Goal: Use online tool/utility: Utilize a website feature to perform a specific function

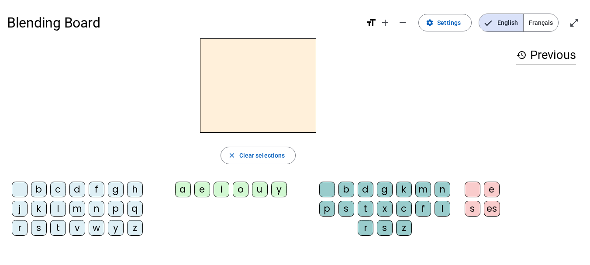
click at [184, 188] on div "a" at bounding box center [183, 190] width 16 height 16
click at [100, 207] on div "n" at bounding box center [97, 209] width 16 height 16
click at [114, 212] on div "p" at bounding box center [116, 209] width 16 height 16
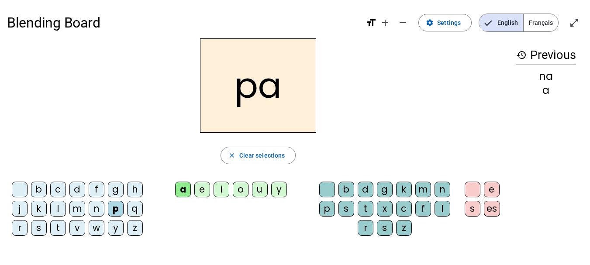
click at [80, 227] on div "v" at bounding box center [77, 228] width 16 height 16
click at [39, 188] on div "b" at bounding box center [39, 190] width 16 height 16
click at [75, 207] on div "m" at bounding box center [77, 209] width 16 height 16
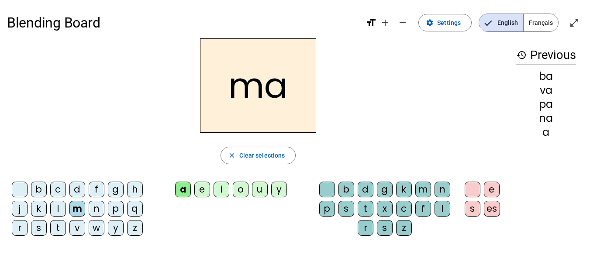
click at [56, 223] on div "t" at bounding box center [58, 228] width 16 height 16
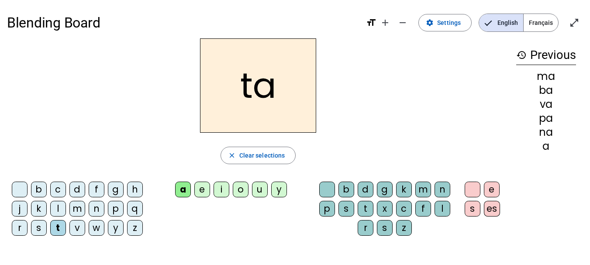
click at [59, 206] on div "l" at bounding box center [58, 209] width 16 height 16
click at [39, 189] on div "b" at bounding box center [39, 190] width 16 height 16
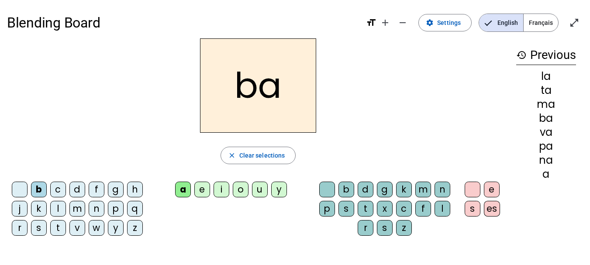
click at [19, 223] on div "r" at bounding box center [20, 228] width 16 height 16
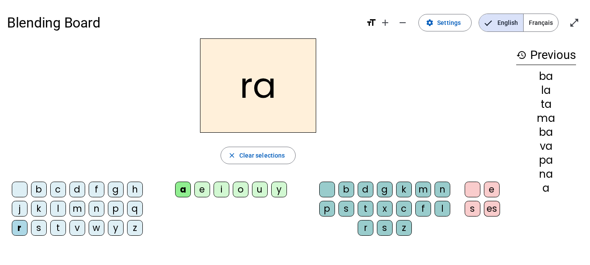
click at [114, 209] on div "p" at bounding box center [116, 209] width 16 height 16
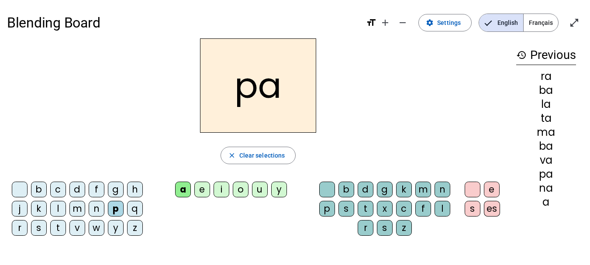
click at [93, 209] on div "n" at bounding box center [97, 209] width 16 height 16
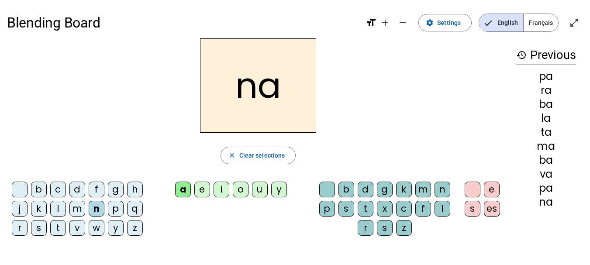
drag, startPoint x: 539, startPoint y: 75, endPoint x: 556, endPoint y: 73, distance: 16.6
click at [556, 73] on div "pa" at bounding box center [546, 76] width 60 height 10
click at [521, 54] on mat-icon "history" at bounding box center [521, 55] width 10 height 10
click at [559, 76] on div "pa" at bounding box center [546, 76] width 60 height 10
drag, startPoint x: 538, startPoint y: 73, endPoint x: 558, endPoint y: 70, distance: 20.4
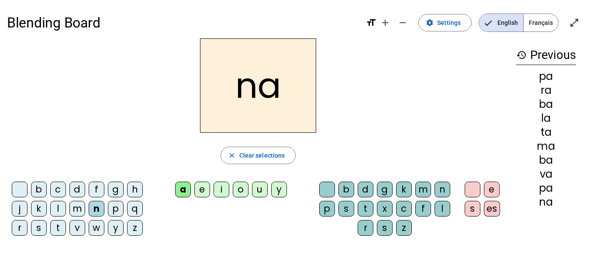
click at [558, 70] on div "history Previous pa ra ba la ta ma ba va pa na" at bounding box center [546, 133] width 74 height 190
drag, startPoint x: 540, startPoint y: 90, endPoint x: 562, endPoint y: 87, distance: 21.6
click at [562, 87] on div "ra" at bounding box center [546, 90] width 60 height 10
click at [531, 103] on div "ba" at bounding box center [546, 104] width 60 height 10
click at [220, 190] on div "i" at bounding box center [222, 190] width 16 height 16
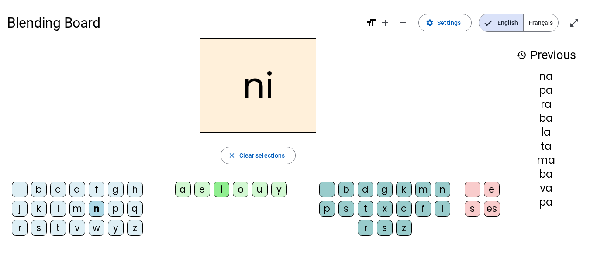
click at [38, 190] on div "b" at bounding box center [39, 190] width 16 height 16
click at [78, 186] on div "d" at bounding box center [77, 190] width 16 height 16
click at [97, 190] on div "f" at bounding box center [97, 190] width 16 height 16
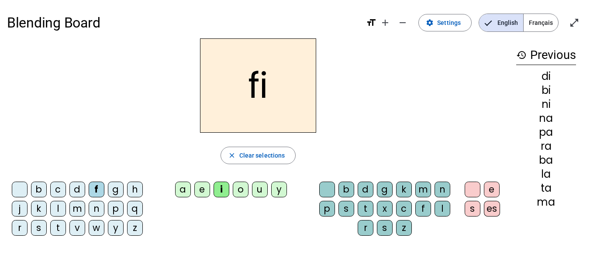
click at [19, 208] on div "j" at bounding box center [20, 209] width 16 height 16
click at [60, 208] on div "l" at bounding box center [58, 209] width 16 height 16
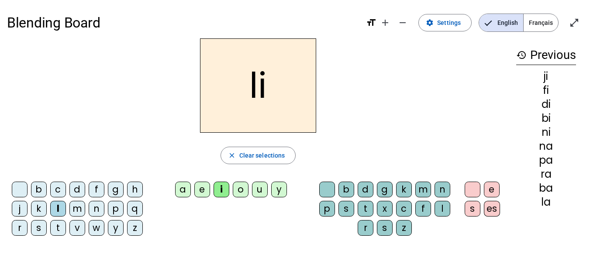
click at [77, 206] on div "m" at bounding box center [77, 209] width 16 height 16
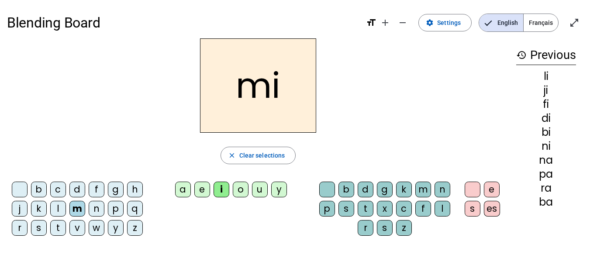
click at [99, 207] on div "n" at bounding box center [97, 209] width 16 height 16
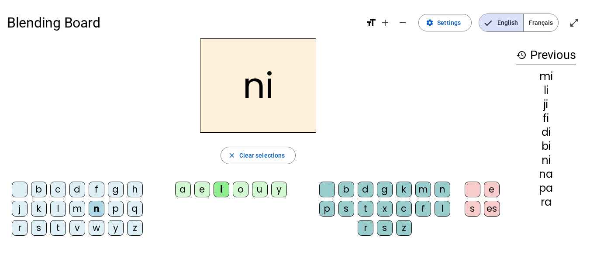
click at [114, 210] on div "p" at bounding box center [116, 209] width 16 height 16
click at [20, 226] on div "r" at bounding box center [20, 228] width 16 height 16
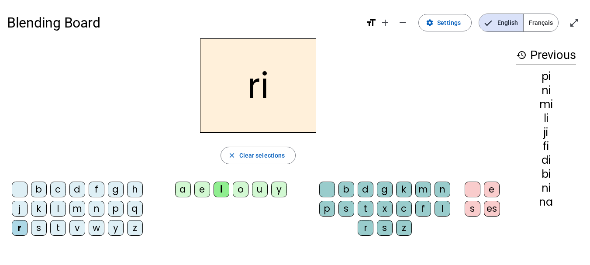
click at [40, 227] on div "s" at bounding box center [39, 228] width 16 height 16
click at [58, 228] on div "t" at bounding box center [58, 228] width 16 height 16
click at [76, 225] on div "v" at bounding box center [77, 228] width 16 height 16
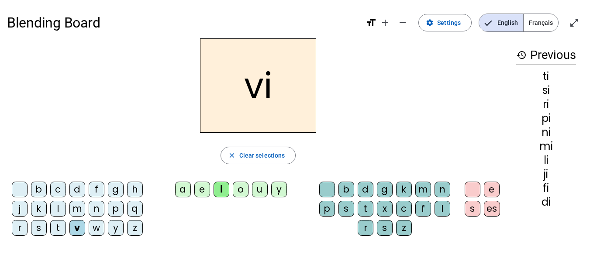
click at [244, 188] on div "o" at bounding box center [241, 190] width 16 height 16
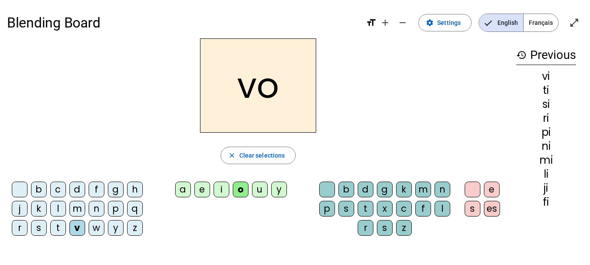
click at [36, 192] on div "b" at bounding box center [39, 190] width 16 height 16
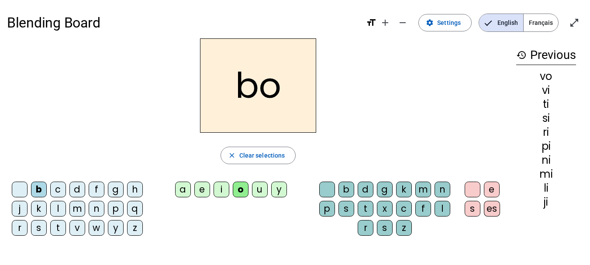
click at [77, 191] on div "d" at bounding box center [77, 190] width 16 height 16
click at [96, 189] on div "f" at bounding box center [97, 190] width 16 height 16
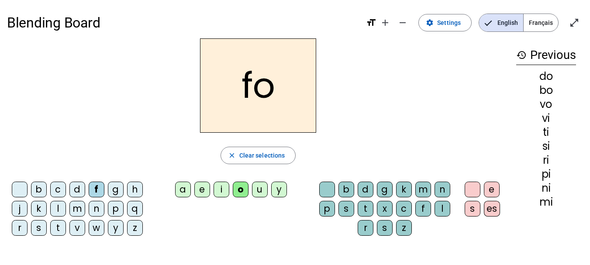
click at [19, 209] on div "j" at bounding box center [20, 209] width 16 height 16
click at [57, 206] on div "l" at bounding box center [58, 209] width 16 height 16
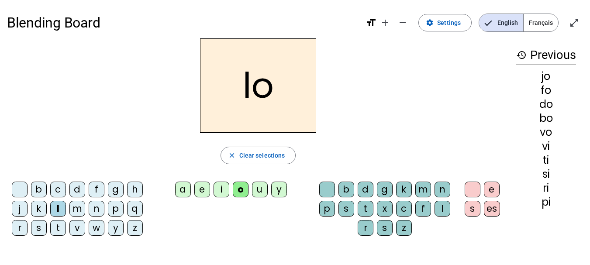
click at [76, 209] on div "m" at bounding box center [77, 209] width 16 height 16
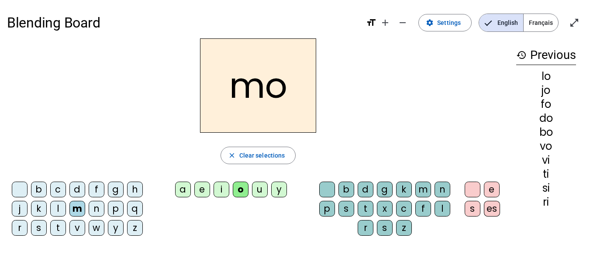
click at [98, 209] on div "n" at bounding box center [97, 209] width 16 height 16
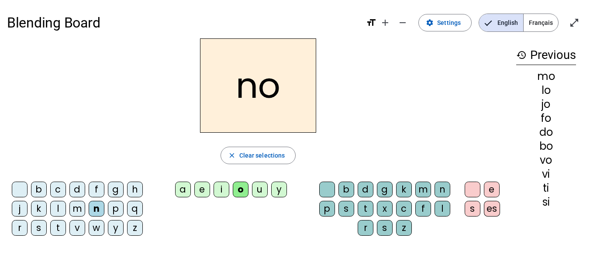
click at [114, 207] on div "p" at bounding box center [116, 209] width 16 height 16
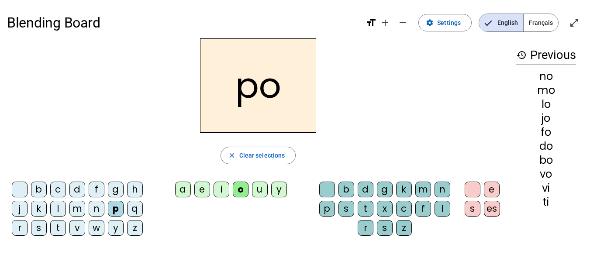
click at [21, 228] on div "r" at bounding box center [20, 228] width 16 height 16
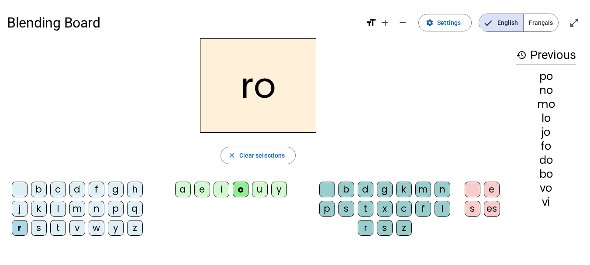
click at [41, 230] on div "s" at bounding box center [39, 228] width 16 height 16
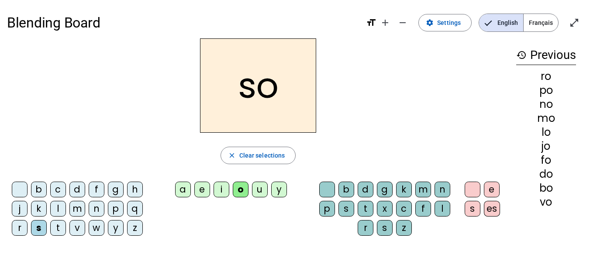
click at [60, 226] on div "t" at bounding box center [58, 228] width 16 height 16
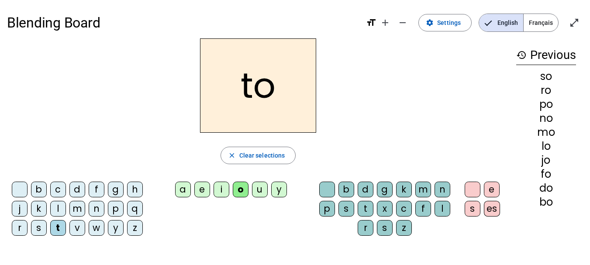
click at [77, 230] on div "v" at bounding box center [77, 228] width 16 height 16
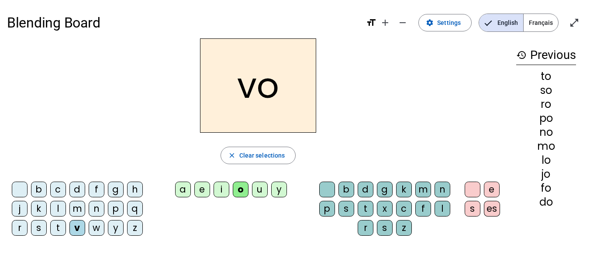
click at [183, 190] on div "a" at bounding box center [183, 190] width 16 height 16
click at [35, 189] on div "b" at bounding box center [39, 190] width 16 height 16
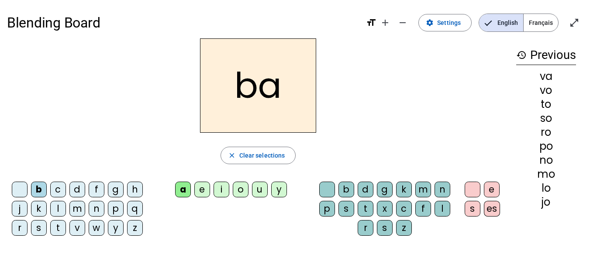
click at [75, 191] on div "d" at bounding box center [77, 190] width 16 height 16
click at [95, 193] on div "f" at bounding box center [97, 190] width 16 height 16
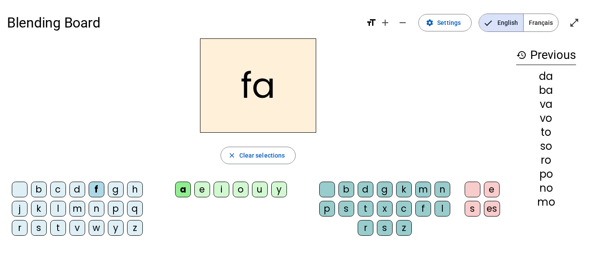
click at [20, 208] on div "j" at bounding box center [20, 209] width 16 height 16
click at [57, 210] on div "l" at bounding box center [58, 209] width 16 height 16
click at [77, 210] on div "m" at bounding box center [77, 209] width 16 height 16
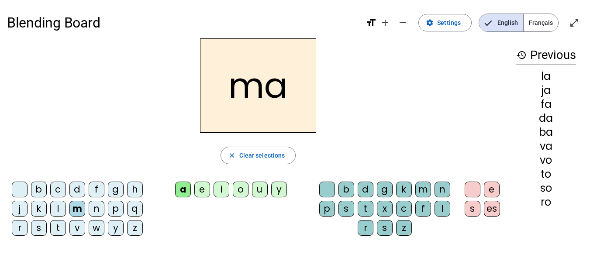
click at [95, 209] on div "n" at bounding box center [97, 209] width 16 height 16
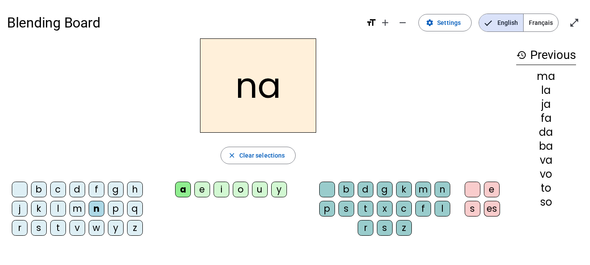
click at [114, 209] on div "p" at bounding box center [116, 209] width 16 height 16
click at [21, 228] on div "r" at bounding box center [20, 228] width 16 height 16
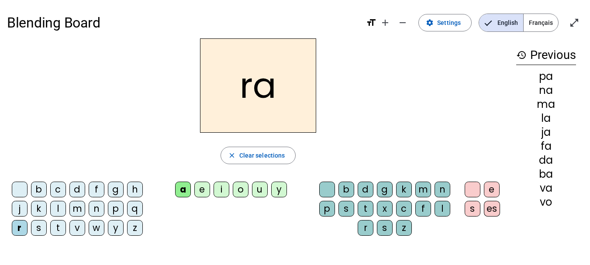
click at [38, 228] on div "s" at bounding box center [39, 228] width 16 height 16
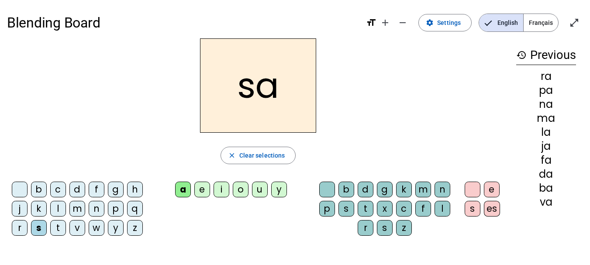
click at [56, 228] on div "t" at bounding box center [58, 228] width 16 height 16
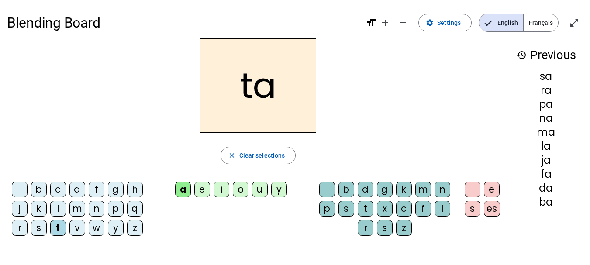
click at [74, 229] on div "v" at bounding box center [77, 228] width 16 height 16
